Goal: Navigation & Orientation: Find specific page/section

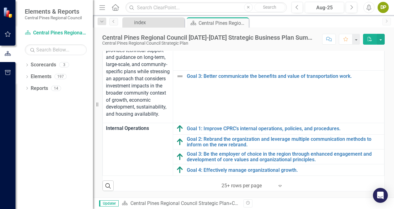
scroll to position [247, 0]
click at [64, 33] on link "Scorecard Central Pines Regional Council Strategic Plan" at bounding box center [56, 32] width 62 height 7
click at [44, 65] on link "Scorecards" at bounding box center [43, 64] width 25 height 7
click at [145, 24] on div "index" at bounding box center [154, 23] width 41 height 8
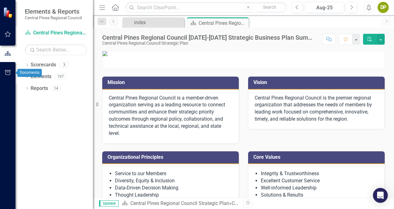
click at [6, 71] on icon "button" at bounding box center [8, 72] width 7 height 5
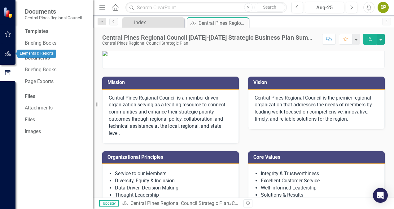
click at [7, 52] on icon "button" at bounding box center [8, 53] width 7 height 5
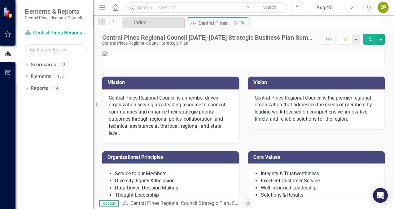
click at [215, 25] on div "Central Pines Regional Council [DATE]-[DATE] Strategic Business Plan Summary" at bounding box center [215, 23] width 33 height 8
click at [156, 19] on div "index" at bounding box center [154, 23] width 41 height 8
click at [156, 22] on div "index" at bounding box center [154, 23] width 41 height 8
click at [48, 67] on link "Scorecards" at bounding box center [43, 64] width 25 height 7
click at [44, 79] on link "Elements" at bounding box center [41, 76] width 21 height 7
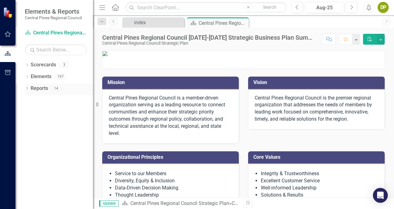
click at [42, 88] on link "Reports" at bounding box center [39, 88] width 17 height 7
click at [5, 35] on icon "button" at bounding box center [8, 34] width 7 height 5
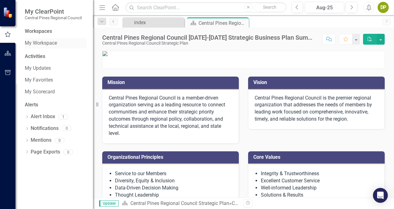
click at [42, 41] on link "My Workspace" at bounding box center [56, 43] width 62 height 7
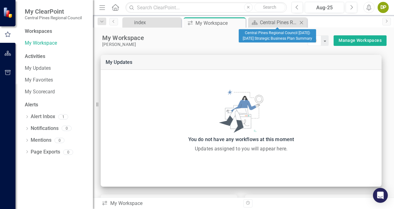
click at [294, 18] on div "Scorecard Central Pines Regional Council [DATE]-[DATE] Strategic Business Plan …" at bounding box center [277, 22] width 59 height 10
click at [278, 25] on div "Central Pines Regional Council [DATE]-[DATE] Strategic Business Plan Summary" at bounding box center [279, 23] width 38 height 8
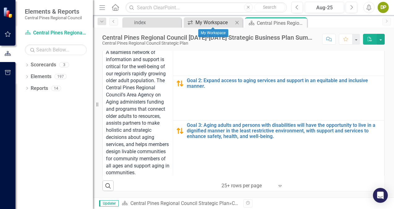
click at [219, 20] on div "My Workspace" at bounding box center [215, 23] width 38 height 8
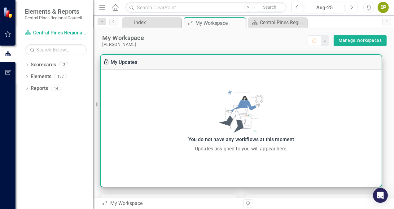
click at [240, 151] on div "Updates assigned to you will appear here." at bounding box center [241, 148] width 275 height 7
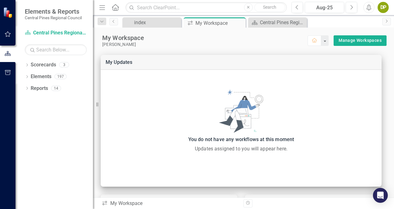
click at [10, 12] on img at bounding box center [8, 12] width 11 height 11
click at [9, 71] on icon "button" at bounding box center [8, 72] width 6 height 5
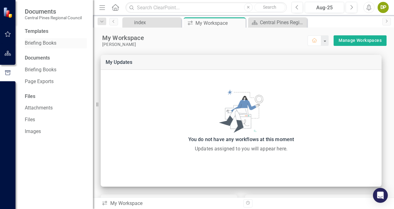
click at [39, 42] on link "Briefing Books" at bounding box center [56, 43] width 62 height 7
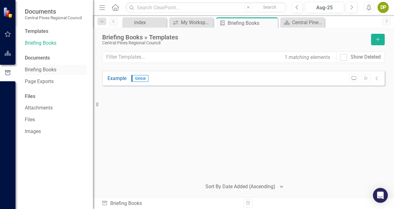
click at [38, 66] on link "Briefing Books" at bounding box center [56, 69] width 62 height 7
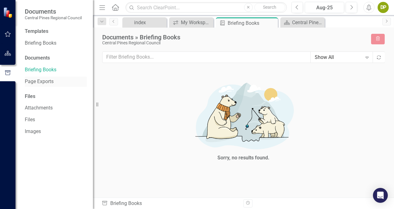
click at [42, 81] on link "Page Exports" at bounding box center [56, 81] width 62 height 7
click at [34, 106] on link "Attachments" at bounding box center [56, 107] width 62 height 7
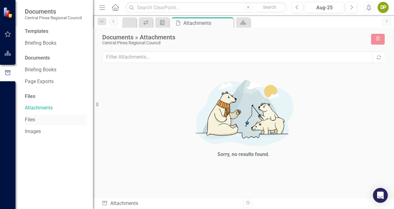
click at [33, 118] on link "Files" at bounding box center [56, 119] width 62 height 7
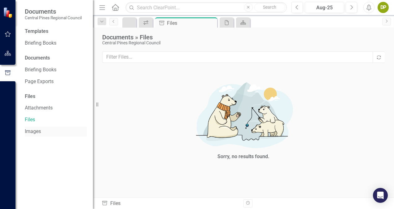
click at [35, 133] on link "Images" at bounding box center [56, 131] width 62 height 7
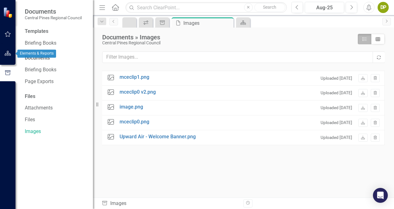
click at [10, 55] on icon "button" at bounding box center [8, 53] width 7 height 5
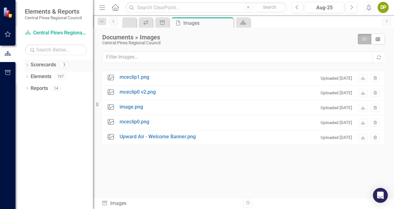
click at [65, 63] on div "3" at bounding box center [64, 64] width 10 height 5
click at [79, 63] on div "Scorecards 3" at bounding box center [62, 66] width 62 height 12
click at [63, 65] on div "3" at bounding box center [64, 64] width 10 height 5
click at [61, 77] on div "197" at bounding box center [61, 76] width 12 height 5
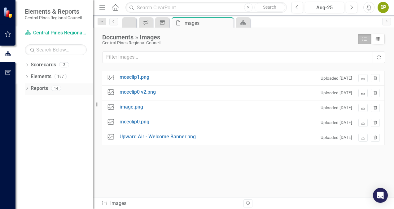
click at [58, 89] on div "14" at bounding box center [56, 88] width 10 height 5
